Goal: Transaction & Acquisition: Obtain resource

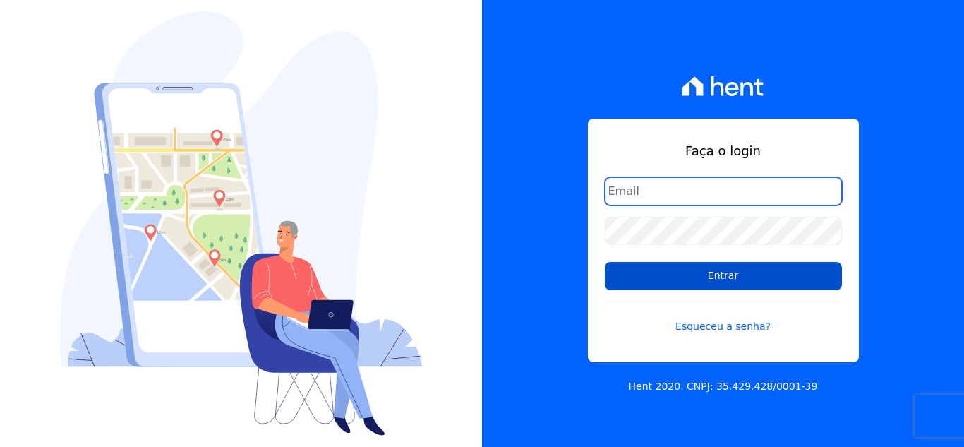
type input "[EMAIL_ADDRESS][DOMAIN_NAME]"
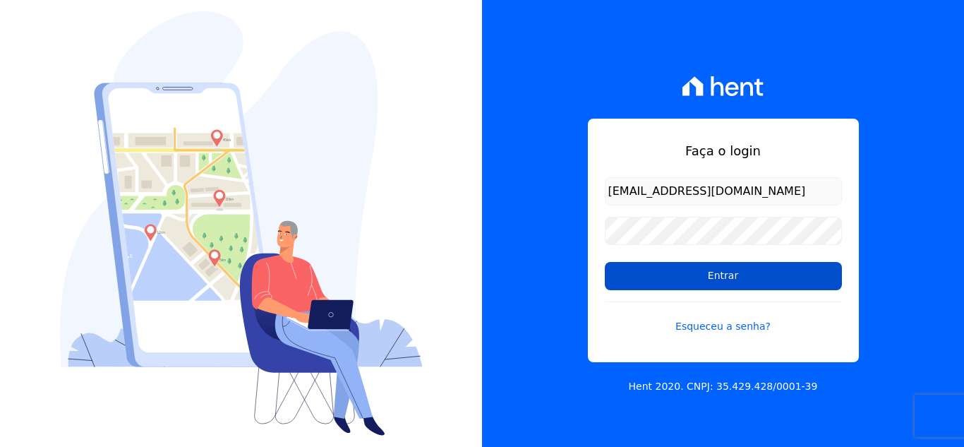
click at [684, 277] on input "Entrar" at bounding box center [723, 276] width 237 height 28
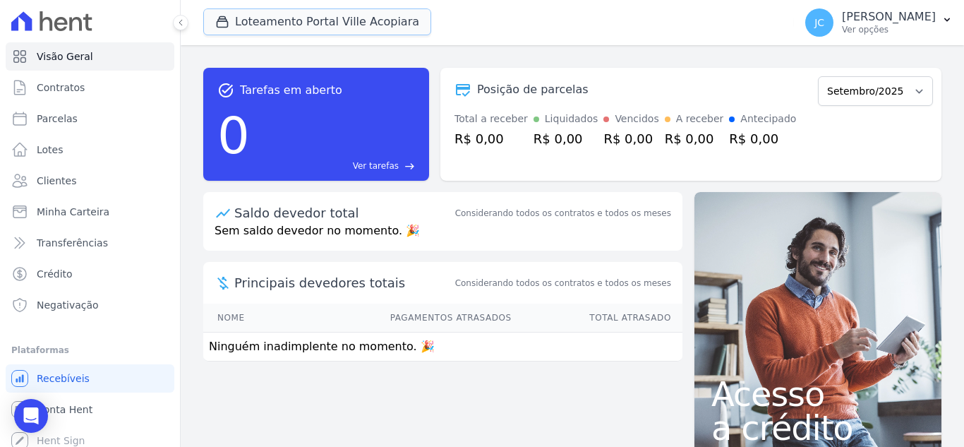
drag, startPoint x: 292, startPoint y: 15, endPoint x: 289, endPoint y: 47, distance: 32.6
click at [292, 15] on button "Loteamento Portal Ville Acopiara" at bounding box center [317, 21] width 228 height 27
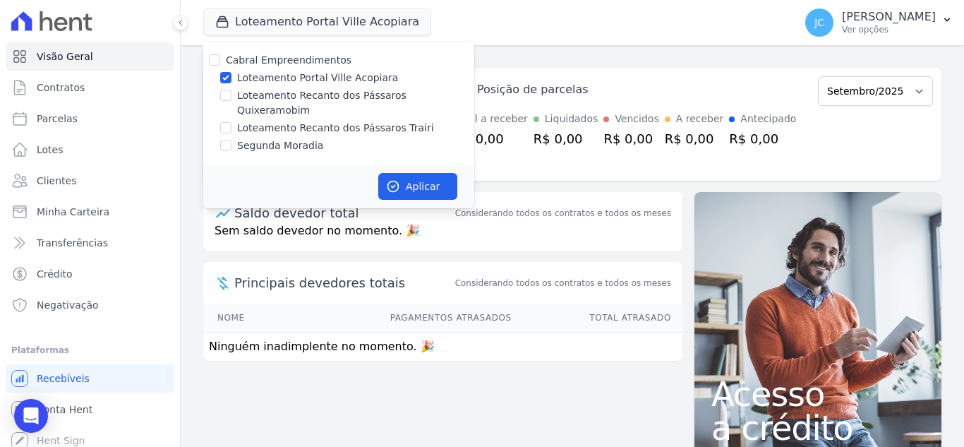
click at [267, 78] on label "Loteamento Portal Ville Acopiara" at bounding box center [317, 78] width 161 height 15
click at [231, 78] on input "Loteamento Portal Ville Acopiara" at bounding box center [225, 77] width 11 height 11
checkbox input "false"
drag, startPoint x: 267, startPoint y: 96, endPoint x: 363, endPoint y: 108, distance: 96.0
click at [269, 96] on label "Loteamento Recanto dos Pássaros Quixeramobim" at bounding box center [355, 103] width 237 height 30
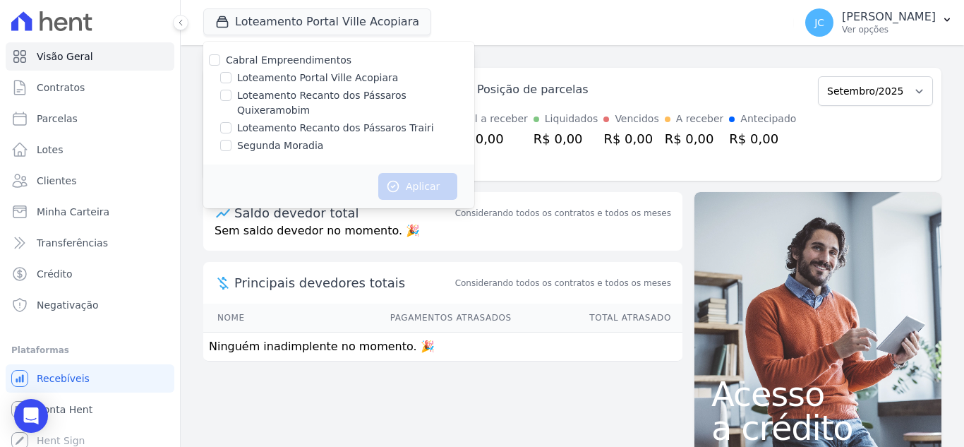
click at [231, 96] on input "Loteamento Recanto dos Pássaros Quixeramobim" at bounding box center [225, 95] width 11 height 11
checkbox input "true"
click at [410, 173] on button "Aplicar" at bounding box center [417, 186] width 79 height 27
click at [871, 33] on p "Ver opções" at bounding box center [889, 29] width 94 height 11
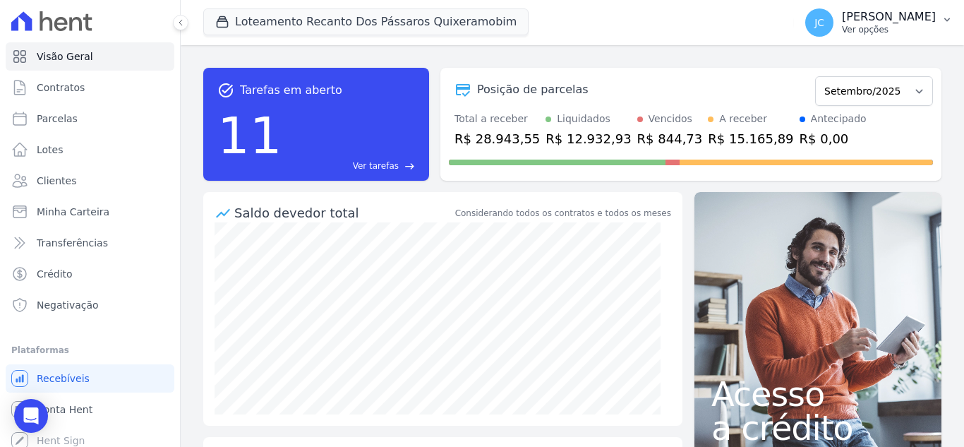
click at [878, 25] on p "Ver opções" at bounding box center [889, 29] width 94 height 11
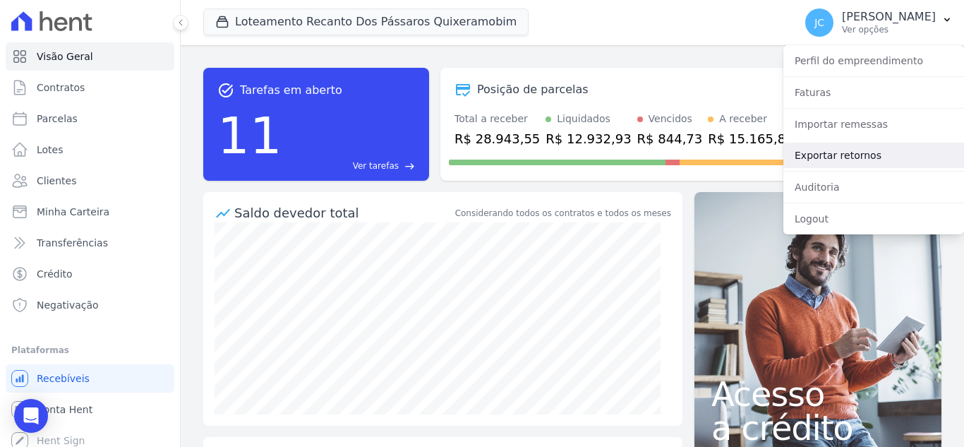
click at [822, 159] on link "Exportar retornos" at bounding box center [873, 155] width 181 height 25
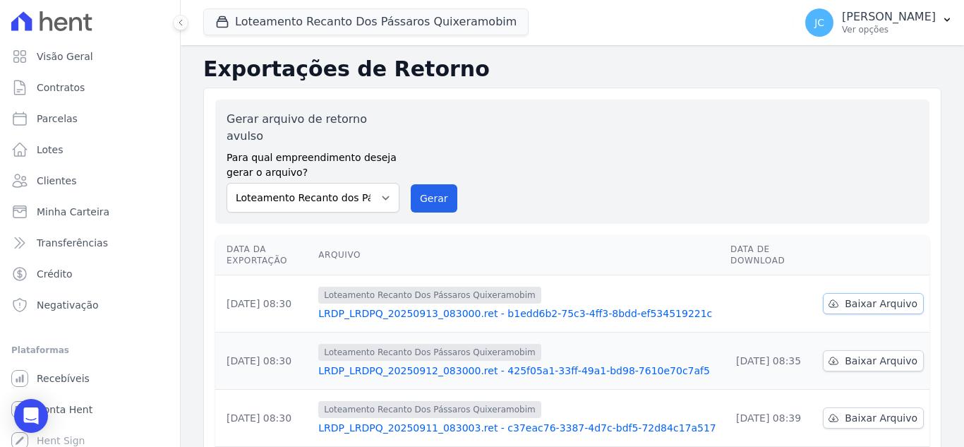
click at [835, 298] on icon at bounding box center [833, 303] width 11 height 11
click at [381, 25] on button "Loteamento Recanto Dos Pássaros Quixeramobim" at bounding box center [365, 21] width 325 height 27
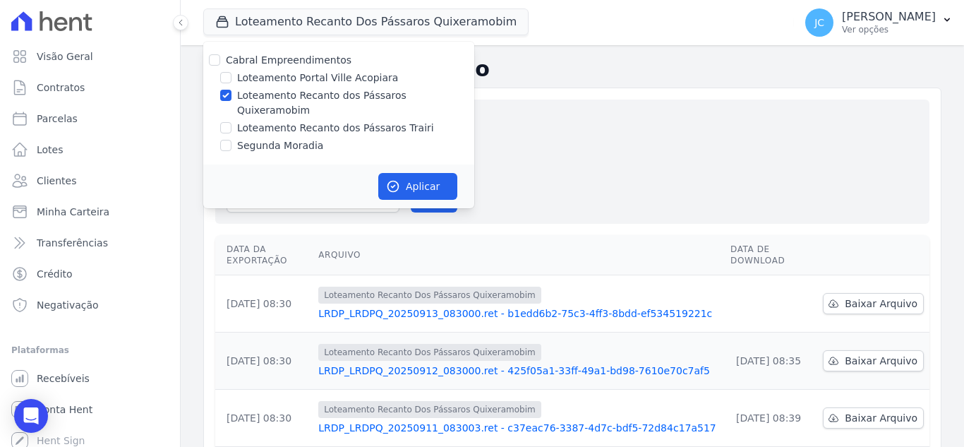
click at [273, 96] on label "Loteamento Recanto dos Pássaros Quixeramobim" at bounding box center [355, 103] width 237 height 30
click at [231, 96] on input "Loteamento Recanto dos Pássaros Quixeramobim" at bounding box center [225, 95] width 11 height 11
checkbox input "false"
click at [270, 121] on label "Loteamento Recanto dos Pássaros Trairi" at bounding box center [335, 128] width 197 height 15
click at [231, 122] on input "Loteamento Recanto dos Pássaros Trairi" at bounding box center [225, 127] width 11 height 11
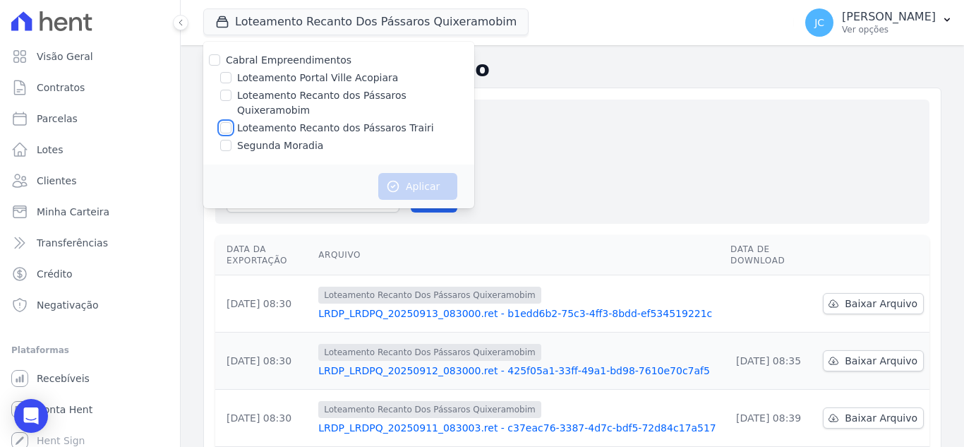
checkbox input "true"
click at [394, 181] on icon "button" at bounding box center [393, 186] width 11 height 11
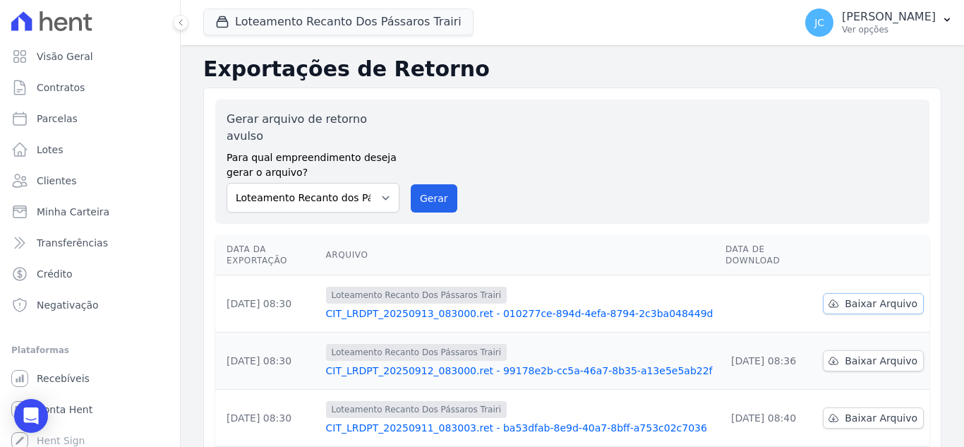
drag, startPoint x: 864, startPoint y: 271, endPoint x: 844, endPoint y: 269, distance: 19.9
click at [864, 296] on span "Baixar Arquivo" at bounding box center [881, 303] width 73 height 14
